Goal: Find specific page/section: Find specific page/section

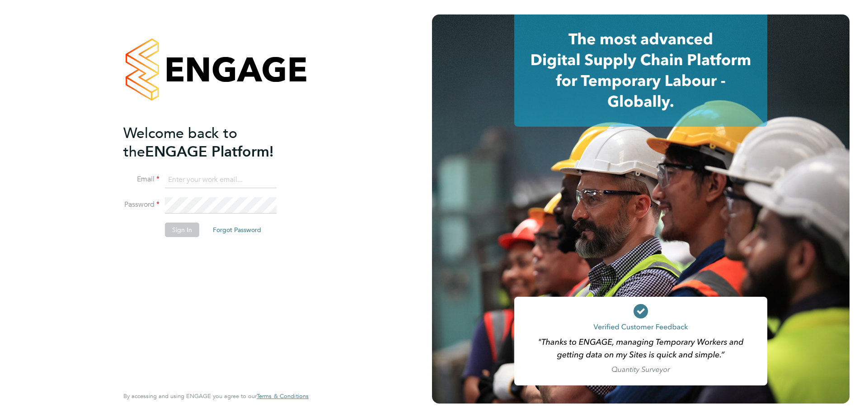
type input "tyler.kelly@vistry.co.uk"
click at [185, 235] on button "Sign In" at bounding box center [182, 229] width 34 height 14
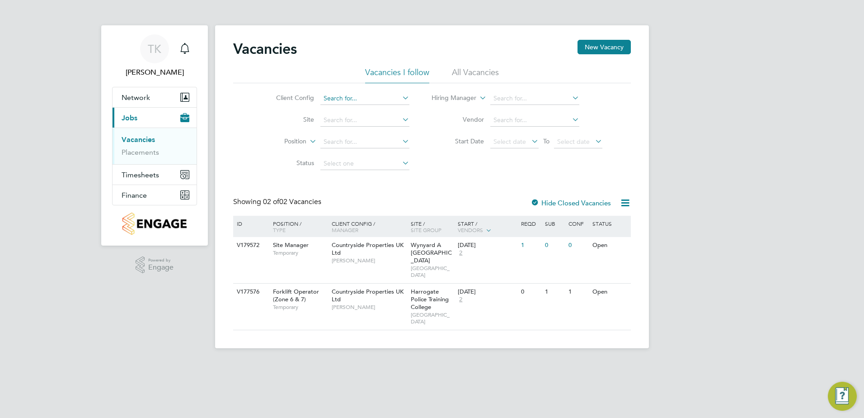
click at [347, 94] on input at bounding box center [365, 98] width 89 height 13
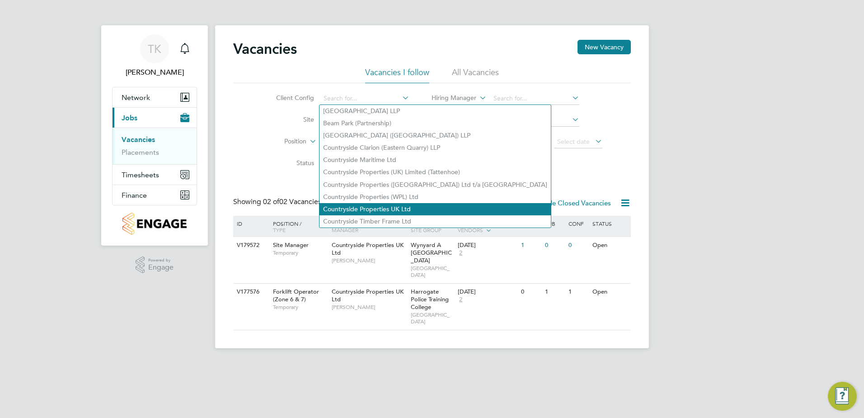
click at [375, 203] on li "Countryside Properties UK Ltd" at bounding box center [435, 209] width 231 height 12
type input "Countryside Properties UK Ltd"
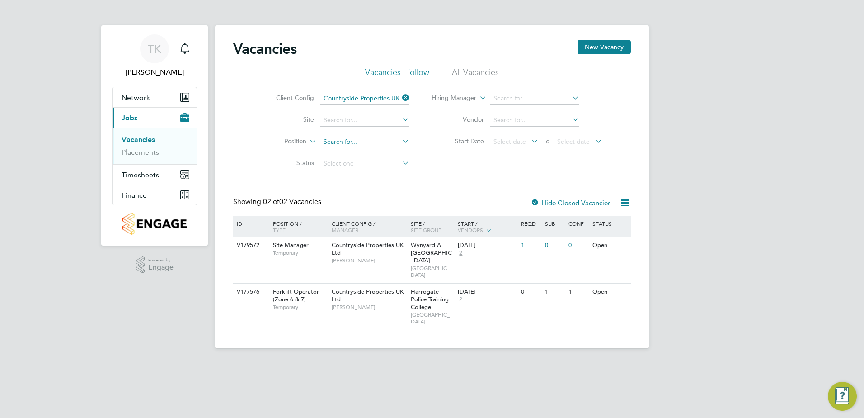
click at [347, 145] on input at bounding box center [365, 142] width 89 height 13
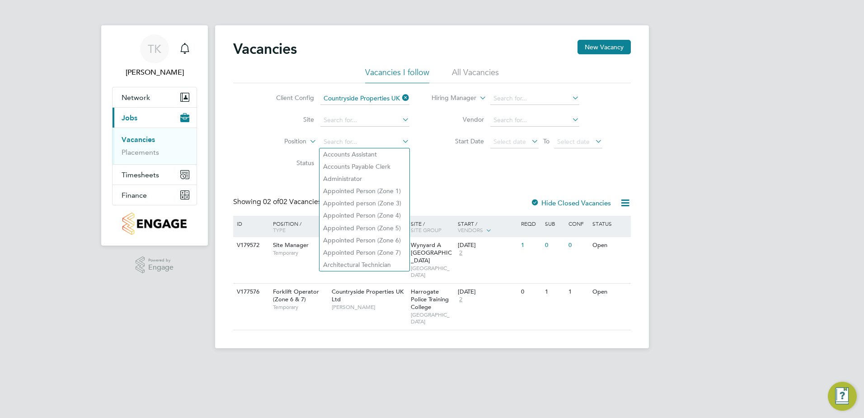
click at [449, 175] on div "Vacancies New Vacancy Vacancies I follow All Vacancies Client Config Countrysid…" at bounding box center [432, 185] width 398 height 290
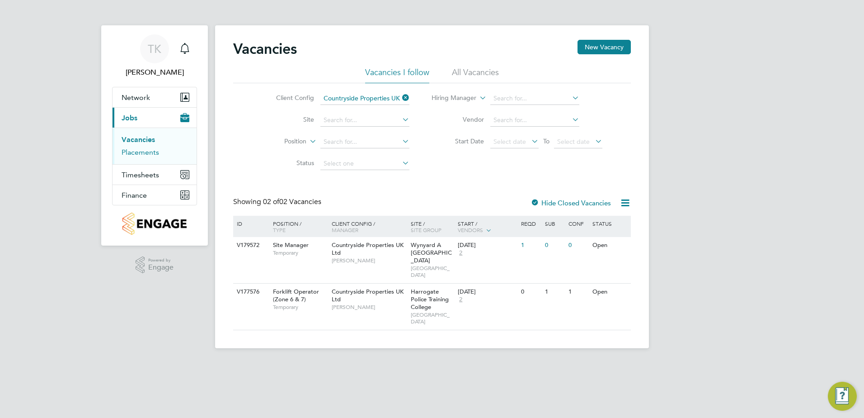
click at [133, 148] on link "Placements" at bounding box center [141, 152] width 38 height 9
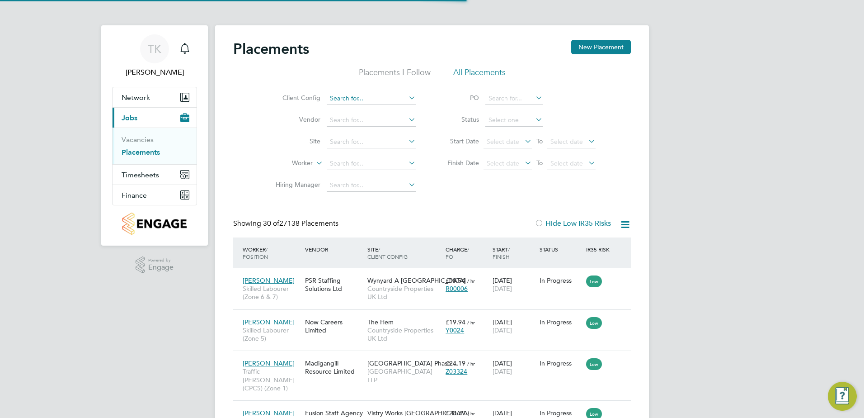
click at [340, 101] on input at bounding box center [371, 98] width 89 height 13
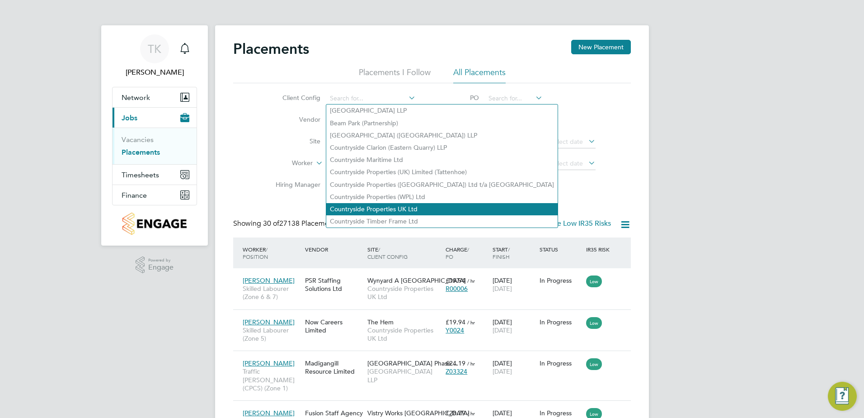
click at [369, 203] on li "Countryside Properties UK Ltd" at bounding box center [441, 209] width 231 height 12
type input "Countryside Properties UK Ltd"
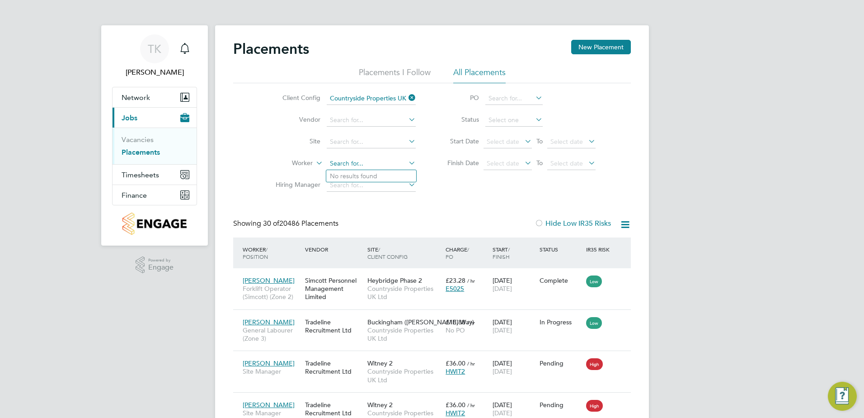
click at [337, 157] on input at bounding box center [371, 163] width 89 height 13
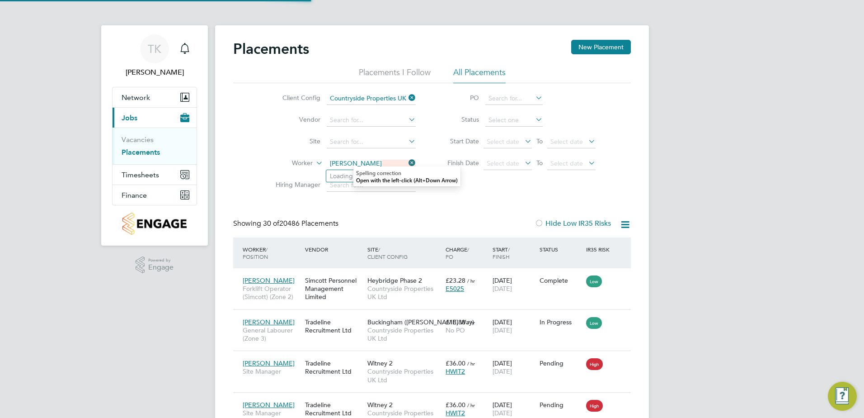
type input "[PERSON_NAME]"
